Goal: Find specific fact: Find specific fact

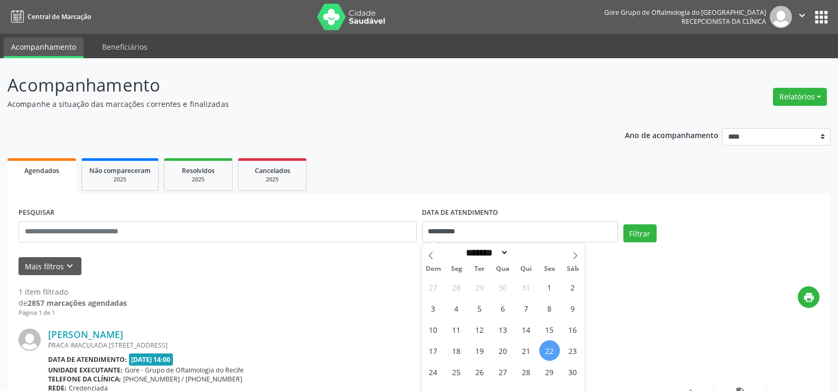
select select "*"
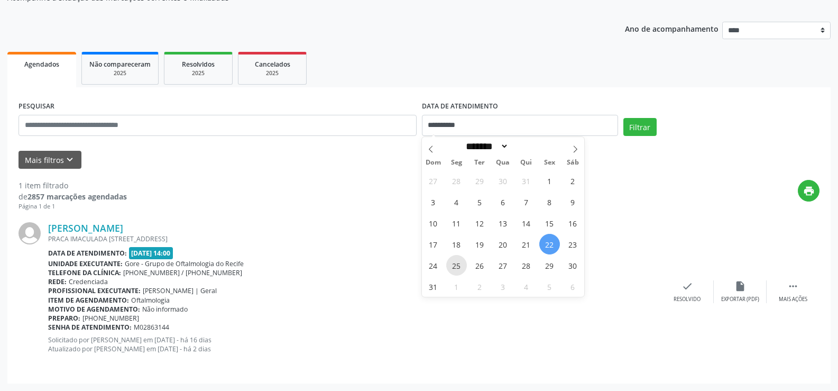
click at [456, 269] on span "25" at bounding box center [456, 265] width 21 height 21
type input "**********"
click at [456, 269] on span "25" at bounding box center [456, 265] width 21 height 21
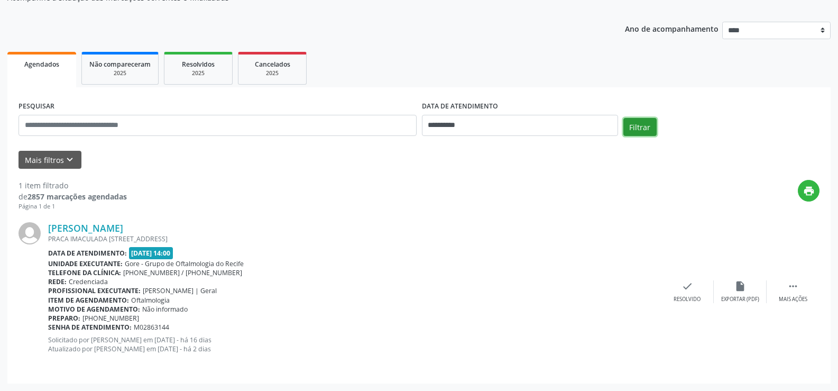
click at [643, 127] on button "Filtrar" at bounding box center [640, 127] width 33 height 18
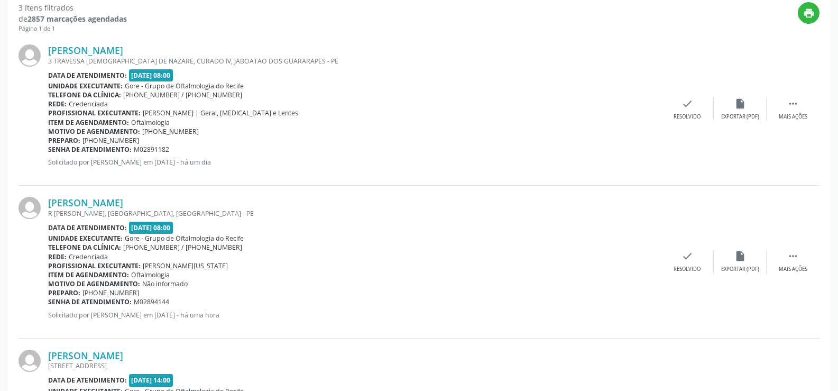
scroll to position [212, 0]
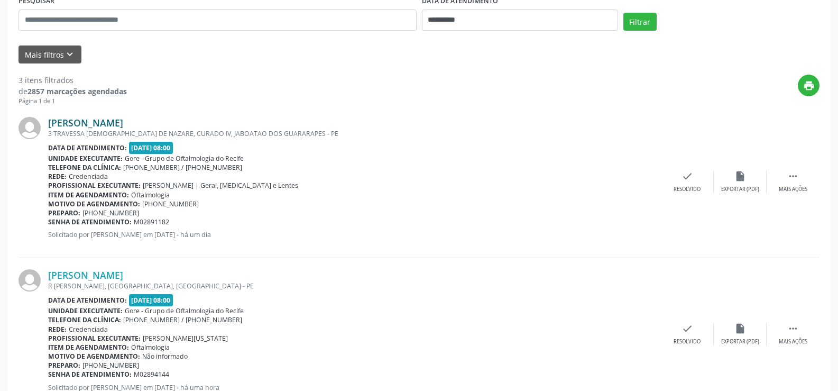
click at [105, 125] on link "[PERSON_NAME]" at bounding box center [85, 123] width 75 height 12
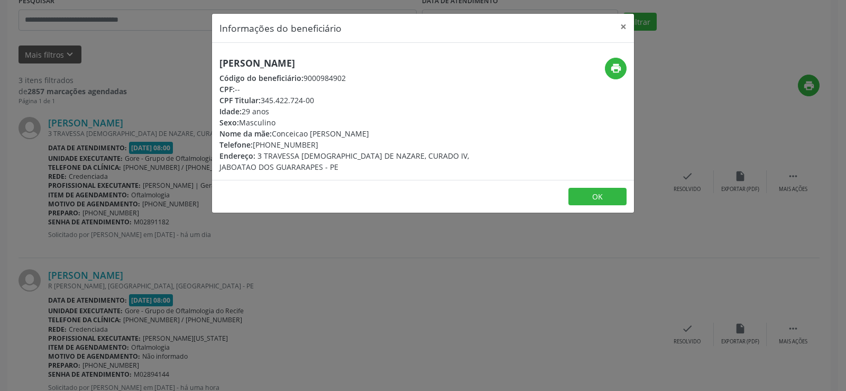
drag, startPoint x: 255, startPoint y: 144, endPoint x: 315, endPoint y: 140, distance: 60.4
click at [315, 140] on div "Telefone: [PHONE_NUMBER]" at bounding box center [352, 144] width 267 height 11
copy div "[PHONE_NUMBER]"
click at [423, 300] on div "Informações do beneficiário × [PERSON_NAME] Código do beneficiário: 9000984902 …" at bounding box center [423, 195] width 846 height 391
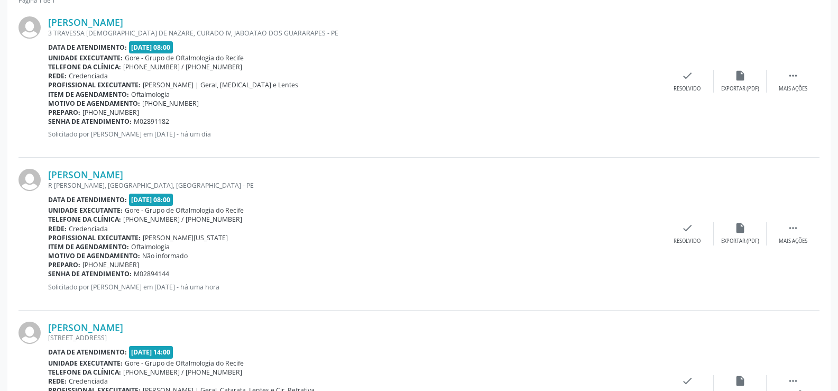
scroll to position [317, 0]
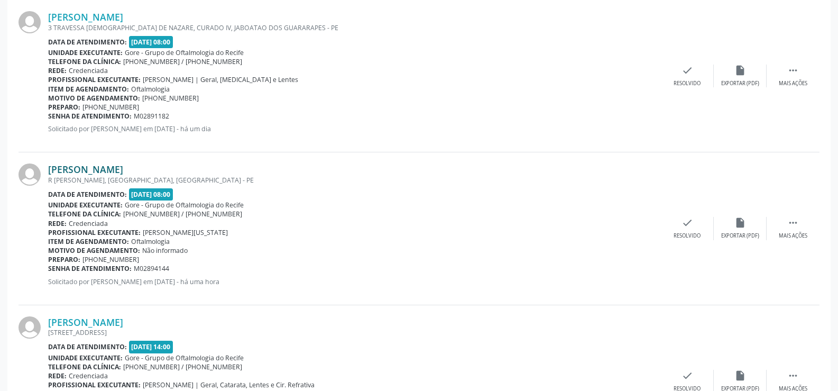
click at [80, 172] on link "[PERSON_NAME]" at bounding box center [85, 169] width 75 height 12
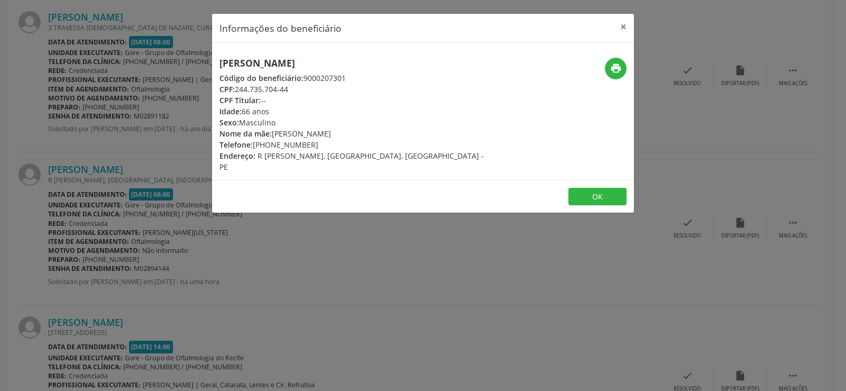
drag, startPoint x: 219, startPoint y: 63, endPoint x: 345, endPoint y: 67, distance: 126.5
click at [345, 67] on div "[PERSON_NAME] Código do beneficiário: 9000207301 CPF: 244.735.704-44 CPF Titula…" at bounding box center [352, 115] width 281 height 115
copy h5 "[PERSON_NAME]"
click at [427, 256] on div "Informações do beneficiário × [PERSON_NAME] Código do beneficiário: 9000207301 …" at bounding box center [423, 195] width 846 height 391
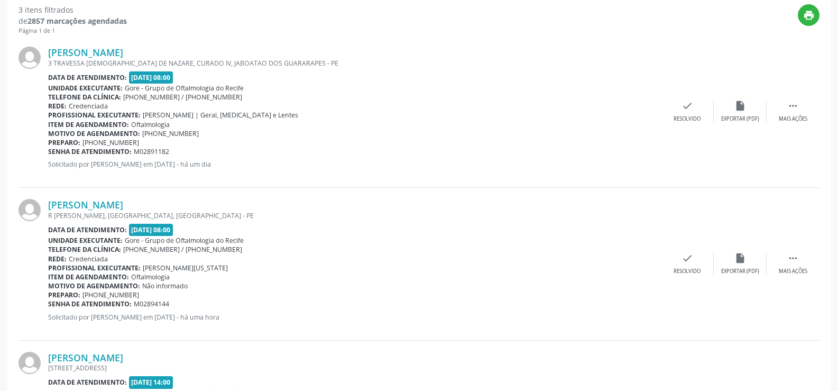
scroll to position [264, 0]
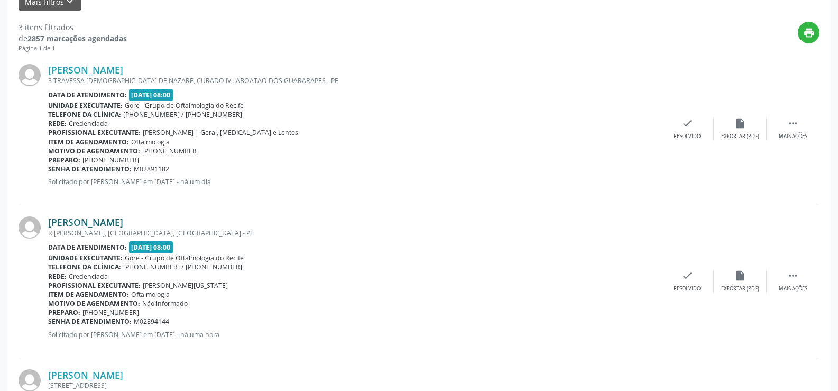
click at [122, 222] on link "[PERSON_NAME]" at bounding box center [85, 222] width 75 height 12
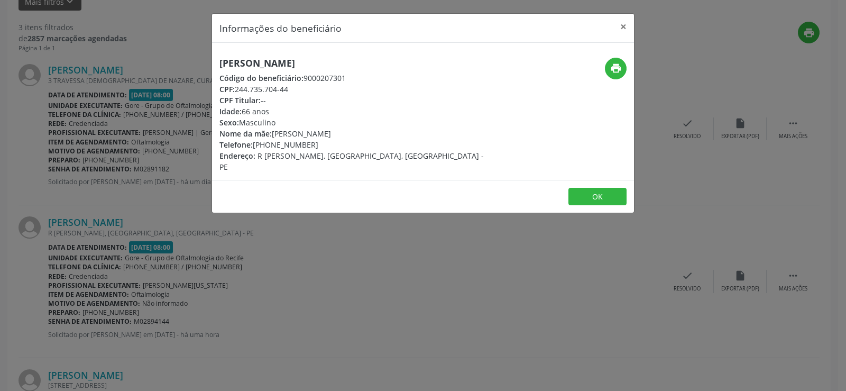
drag, startPoint x: 236, startPoint y: 86, endPoint x: 295, endPoint y: 88, distance: 59.3
click at [295, 88] on div "CPF: 244.735.704-44" at bounding box center [352, 89] width 267 height 11
copy div "244.735.704-44"
drag, startPoint x: 253, startPoint y: 143, endPoint x: 320, endPoint y: 149, distance: 66.9
click at [320, 149] on div "Telefone: [PHONE_NUMBER]" at bounding box center [352, 144] width 267 height 11
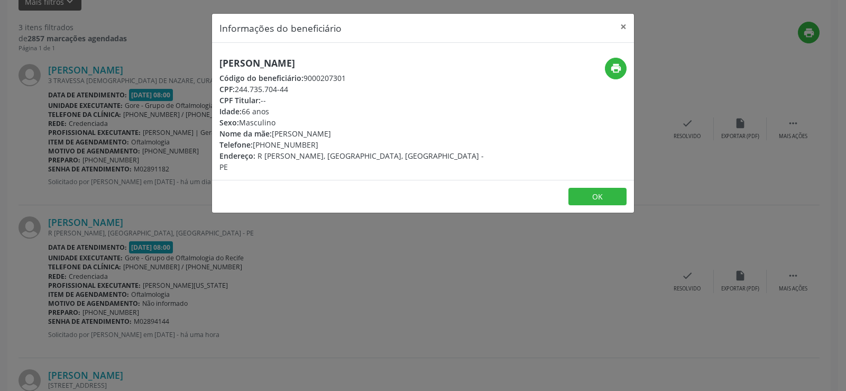
copy div "[PHONE_NUMBER]"
click at [624, 28] on button "×" at bounding box center [623, 27] width 21 height 26
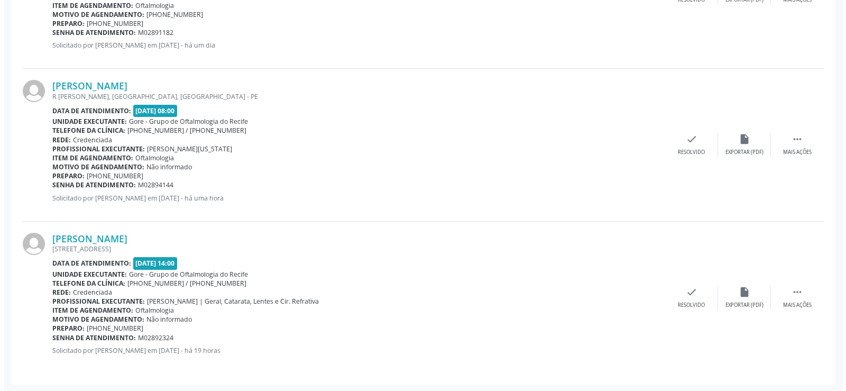
scroll to position [402, 0]
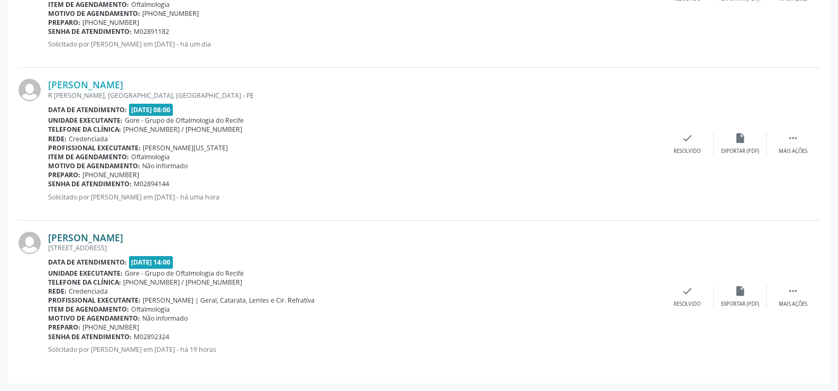
click at [123, 238] on link "[PERSON_NAME]" at bounding box center [85, 238] width 75 height 12
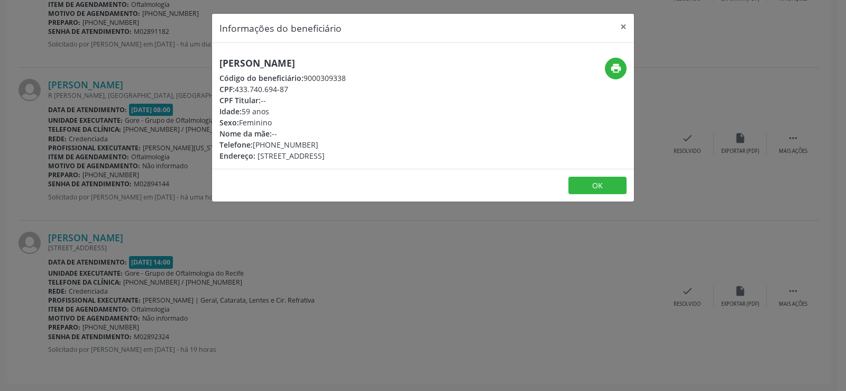
drag, startPoint x: 215, startPoint y: 62, endPoint x: 346, endPoint y: 62, distance: 131.2
click at [390, 61] on div "[PERSON_NAME] Código do beneficiário: 9000309338 CPF: 433.740.694-87 CPF Titula…" at bounding box center [352, 110] width 281 height 104
copy h5 "[PERSON_NAME]"
click at [475, 278] on div "Informações do beneficiário × [PERSON_NAME] Código do beneficiário: 9000309338 …" at bounding box center [423, 195] width 846 height 391
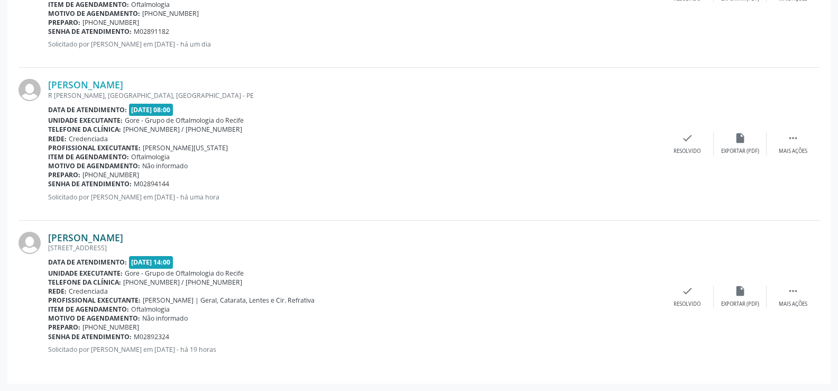
click at [120, 239] on link "[PERSON_NAME]" at bounding box center [85, 238] width 75 height 12
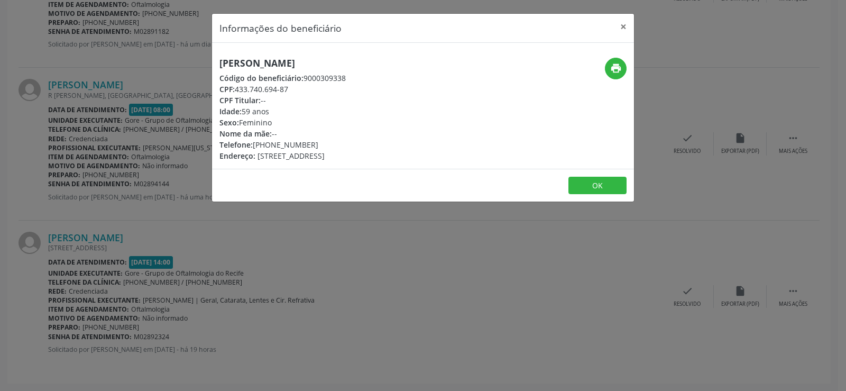
drag, startPoint x: 237, startPoint y: 88, endPoint x: 296, endPoint y: 88, distance: 59.2
click at [296, 88] on div "CPF: 433.740.694-87" at bounding box center [282, 89] width 126 height 11
copy div "433.740.694-87"
drag, startPoint x: 253, startPoint y: 146, endPoint x: 316, endPoint y: 147, distance: 62.9
click at [316, 147] on div "Telefone: [PHONE_NUMBER]" at bounding box center [282, 144] width 126 height 11
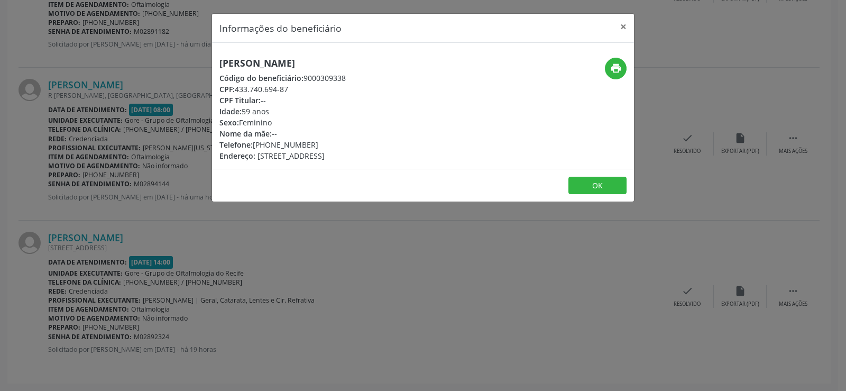
copy div "[PHONE_NUMBER]"
drag, startPoint x: 220, startPoint y: 60, endPoint x: 407, endPoint y: 58, distance: 186.7
click at [407, 58] on div "[PERSON_NAME] Código do beneficiário: 9000309338 CPF: 433.740.694-87 CPF Titula…" at bounding box center [352, 110] width 281 height 104
copy h5 "[PERSON_NAME]"
drag, startPoint x: 254, startPoint y: 144, endPoint x: 349, endPoint y: 149, distance: 94.8
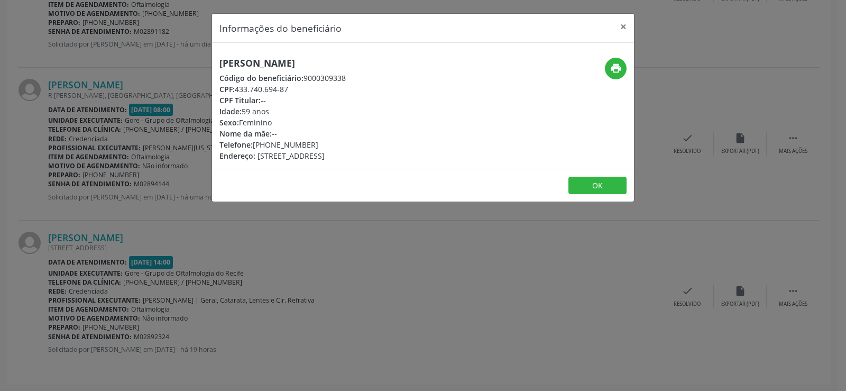
click at [346, 149] on div "Telefone: [PHONE_NUMBER]" at bounding box center [282, 144] width 126 height 11
copy div "[PHONE_NUMBER]"
